Goal: Transaction & Acquisition: Purchase product/service

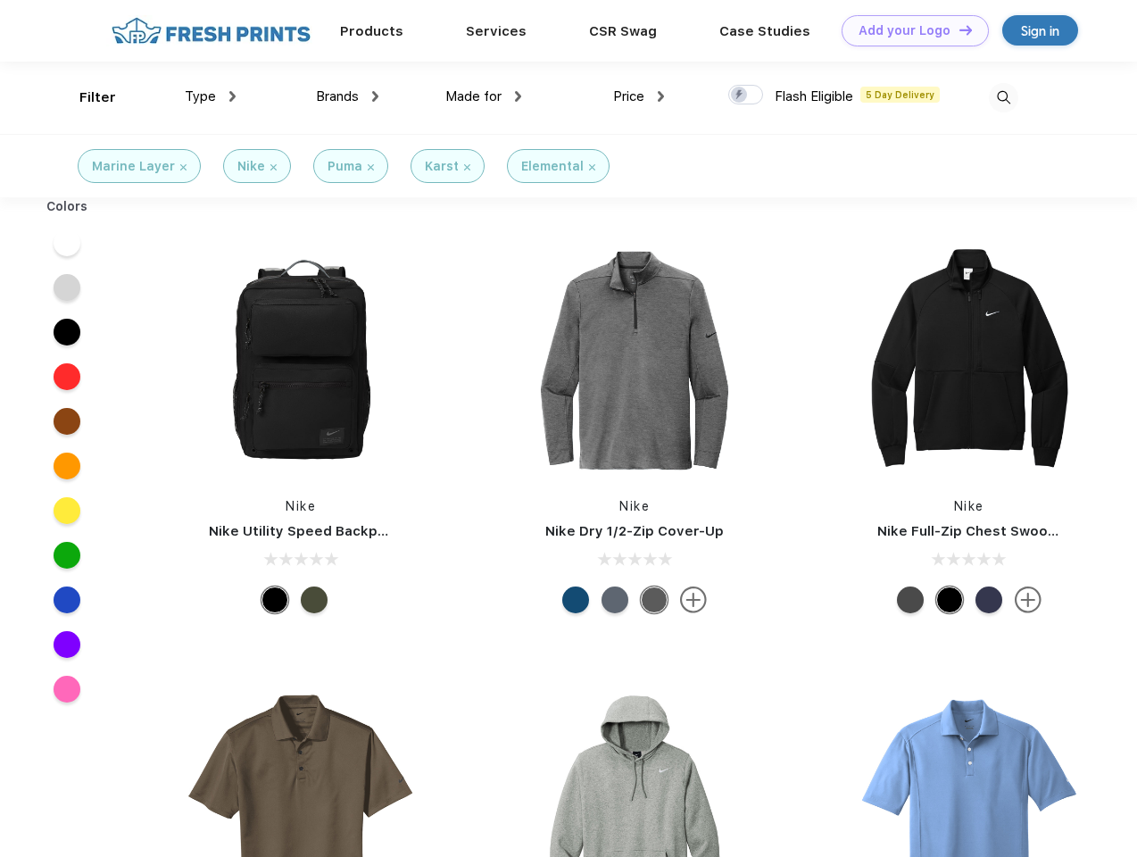
click at [909, 30] on link "Add your Logo Design Tool" at bounding box center [915, 30] width 147 height 31
click at [0, 0] on div "Design Tool" at bounding box center [0, 0] width 0 height 0
click at [958, 29] on link "Add your Logo Design Tool" at bounding box center [915, 30] width 147 height 31
click at [86, 97] on div "Filter" at bounding box center [97, 97] width 37 height 21
click at [211, 96] on span "Type" at bounding box center [200, 96] width 31 height 16
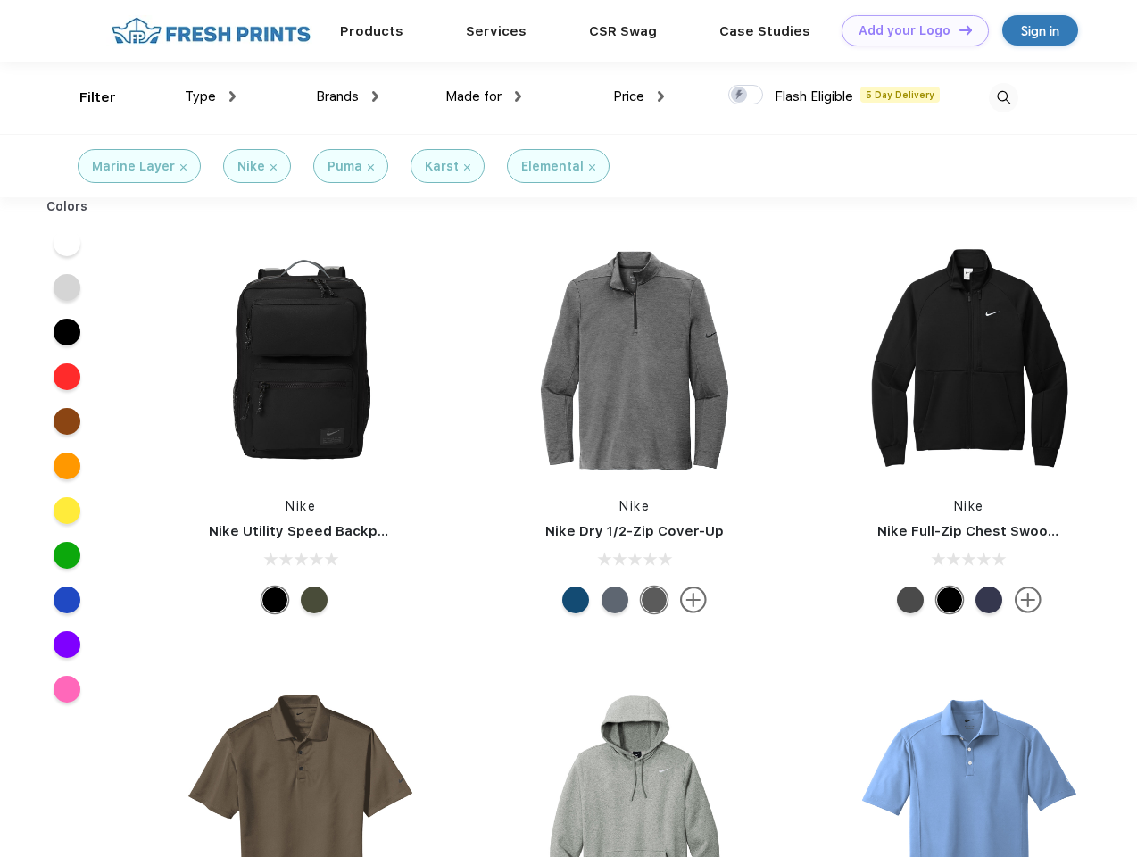
click at [347, 96] on span "Brands" at bounding box center [337, 96] width 43 height 16
click at [484, 96] on span "Made for" at bounding box center [473, 96] width 56 height 16
click at [639, 96] on span "Price" at bounding box center [628, 96] width 31 height 16
click at [746, 95] on div at bounding box center [745, 95] width 35 height 20
click at [740, 95] on input "checkbox" at bounding box center [734, 90] width 12 height 12
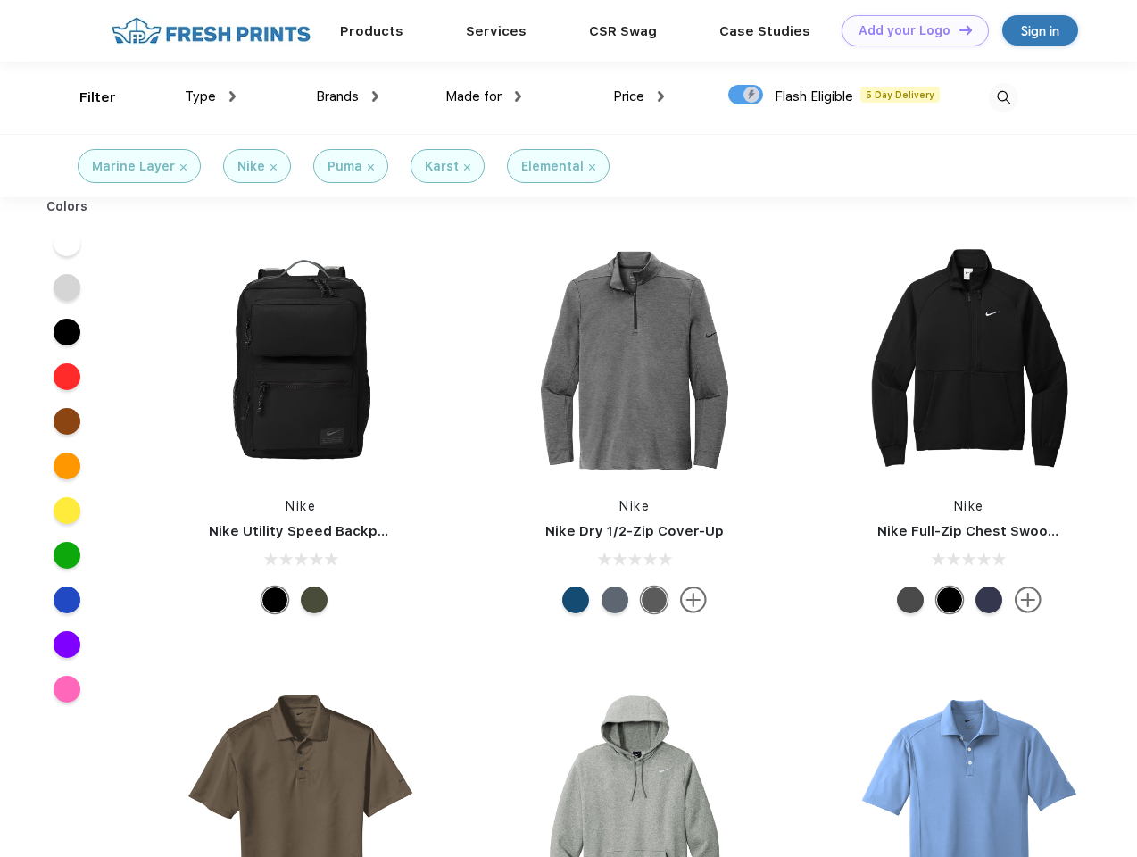
click at [1003, 97] on img at bounding box center [1003, 97] width 29 height 29
